Goal: Task Accomplishment & Management: Manage account settings

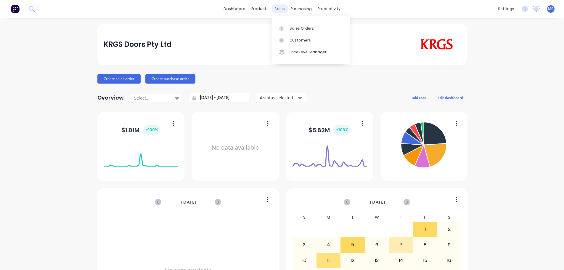
click at [275, 6] on html "dashboard products sales purchasing productivity dashboard products Product Cat…" at bounding box center [282, 135] width 564 height 270
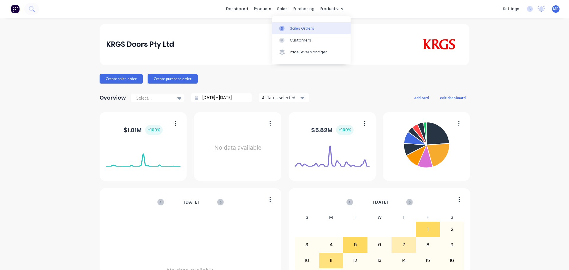
click at [288, 27] on link "Sales Orders" at bounding box center [311, 28] width 79 height 12
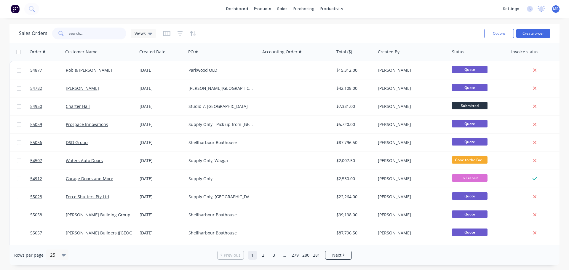
click at [72, 35] on input "text" at bounding box center [98, 34] width 58 height 12
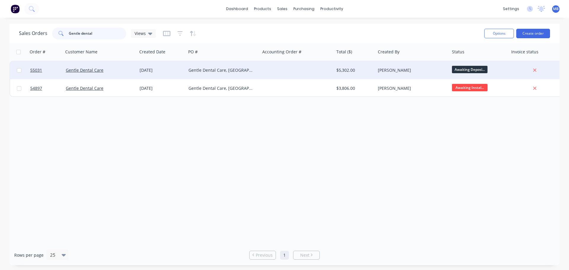
type input "Gentle dental"
click at [337, 73] on div "$5,302.00" at bounding box center [354, 70] width 41 height 18
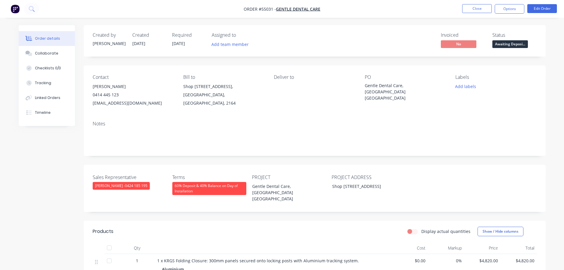
click at [514, 46] on span "Awaiting Deposi..." at bounding box center [511, 43] width 36 height 7
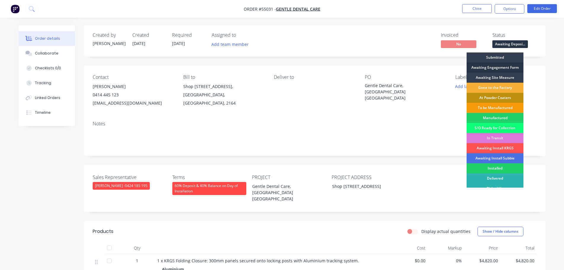
click at [501, 66] on div "Awaiting Engagement Form" at bounding box center [495, 68] width 57 height 10
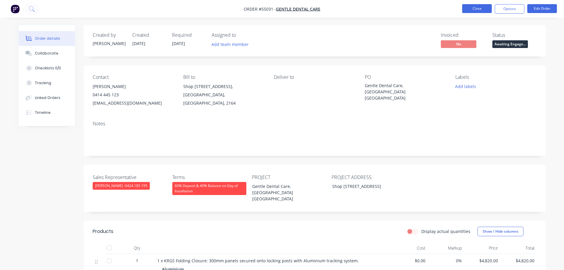
click at [482, 7] on button "Close" at bounding box center [477, 8] width 30 height 9
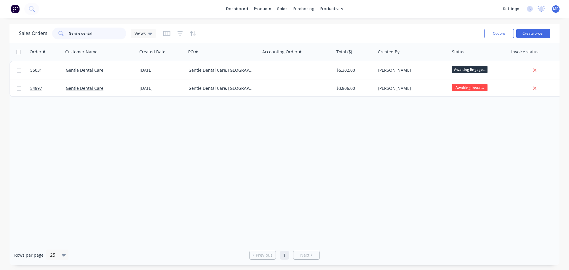
drag, startPoint x: 93, startPoint y: 35, endPoint x: 63, endPoint y: 34, distance: 29.6
click at [63, 34] on div "Gentle dental" at bounding box center [89, 34] width 74 height 12
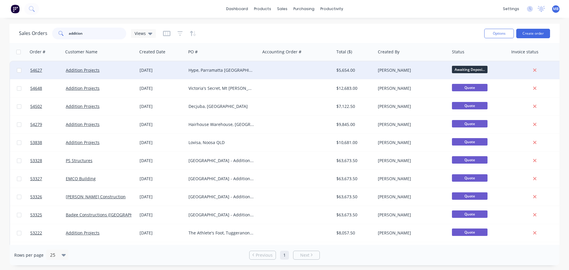
type input "addition"
click at [285, 70] on div at bounding box center [297, 70] width 74 height 18
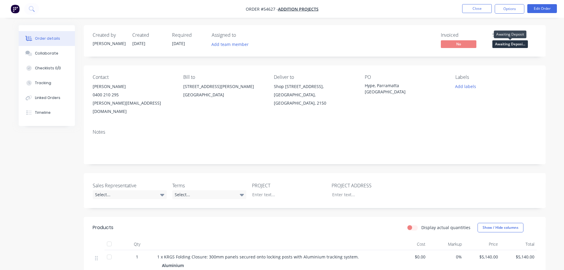
click at [503, 45] on span "Awaiting Deposi..." at bounding box center [511, 43] width 36 height 7
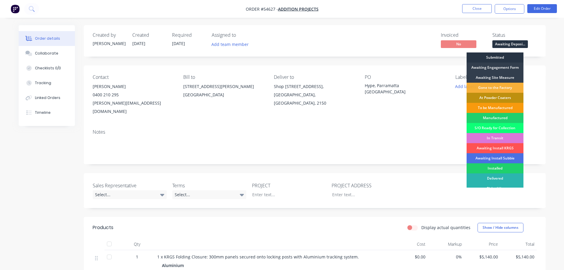
click at [494, 57] on div "Submitted" at bounding box center [495, 57] width 57 height 10
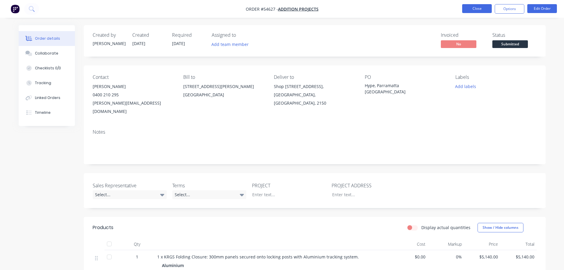
click at [475, 7] on button "Close" at bounding box center [477, 8] width 30 height 9
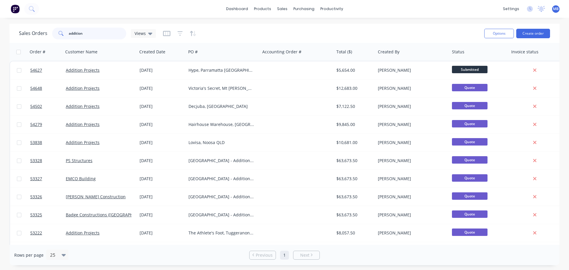
drag, startPoint x: 85, startPoint y: 32, endPoint x: 35, endPoint y: 26, distance: 50.1
click at [38, 26] on div "Sales Orders addition Views" at bounding box center [249, 33] width 460 height 15
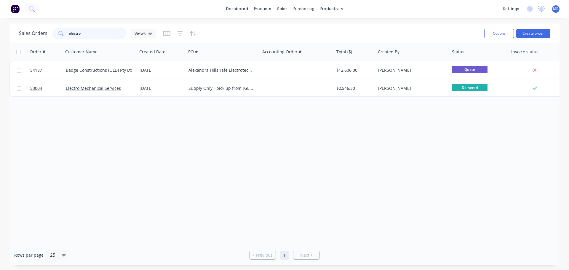
click at [83, 35] on input "electro" at bounding box center [98, 34] width 58 height 12
type input "e"
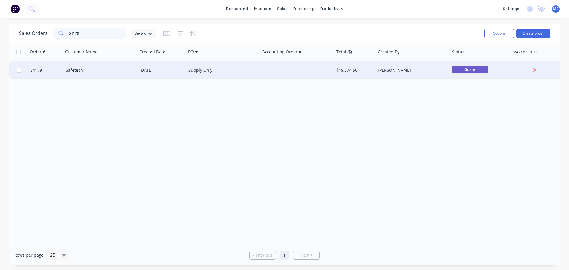
type input "54179"
click at [367, 70] on div "$19,574.50" at bounding box center [353, 70] width 35 height 6
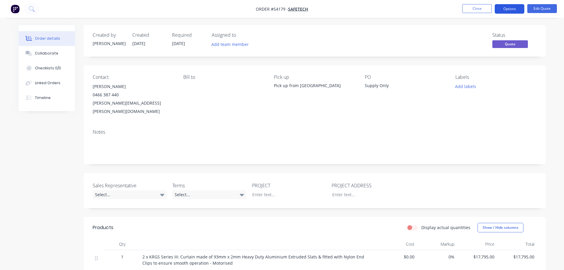
click at [506, 8] on button "Options" at bounding box center [510, 8] width 30 height 9
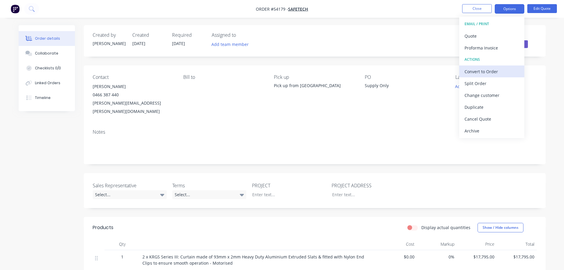
click at [484, 72] on div "Convert to Order" at bounding box center [492, 71] width 55 height 9
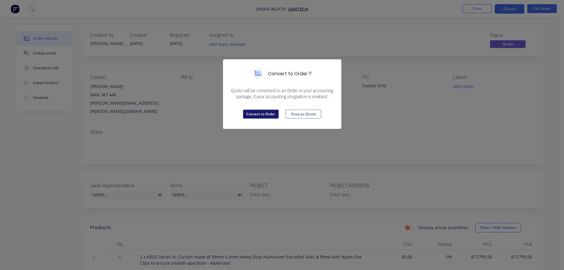
click at [265, 115] on button "Convert to Order" at bounding box center [261, 114] width 36 height 9
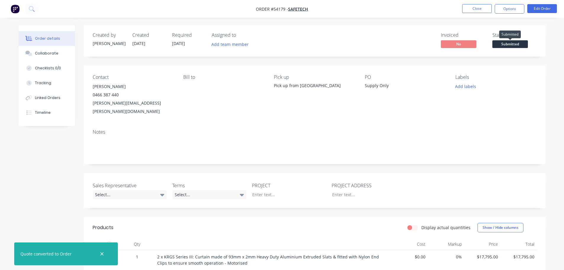
click at [505, 42] on span "Submitted" at bounding box center [511, 43] width 36 height 7
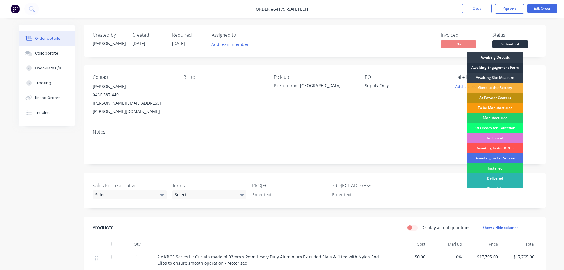
click at [497, 66] on div "Awaiting Engagement Form" at bounding box center [495, 68] width 57 height 10
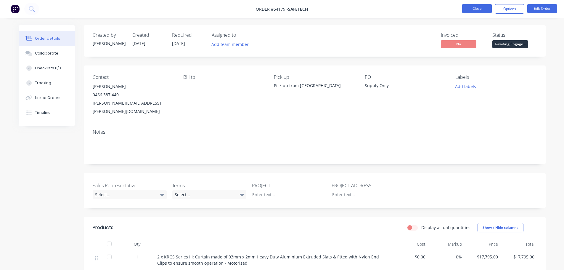
click at [475, 7] on button "Close" at bounding box center [477, 8] width 30 height 9
